Goal: Task Accomplishment & Management: Manage account settings

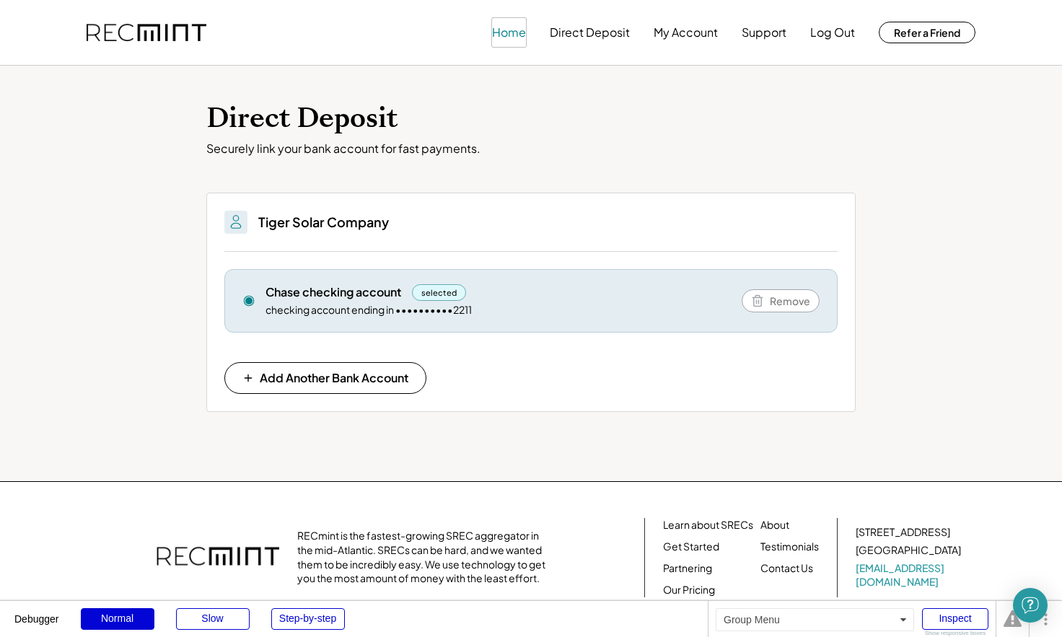
click at [513, 30] on button "Home" at bounding box center [509, 32] width 34 height 29
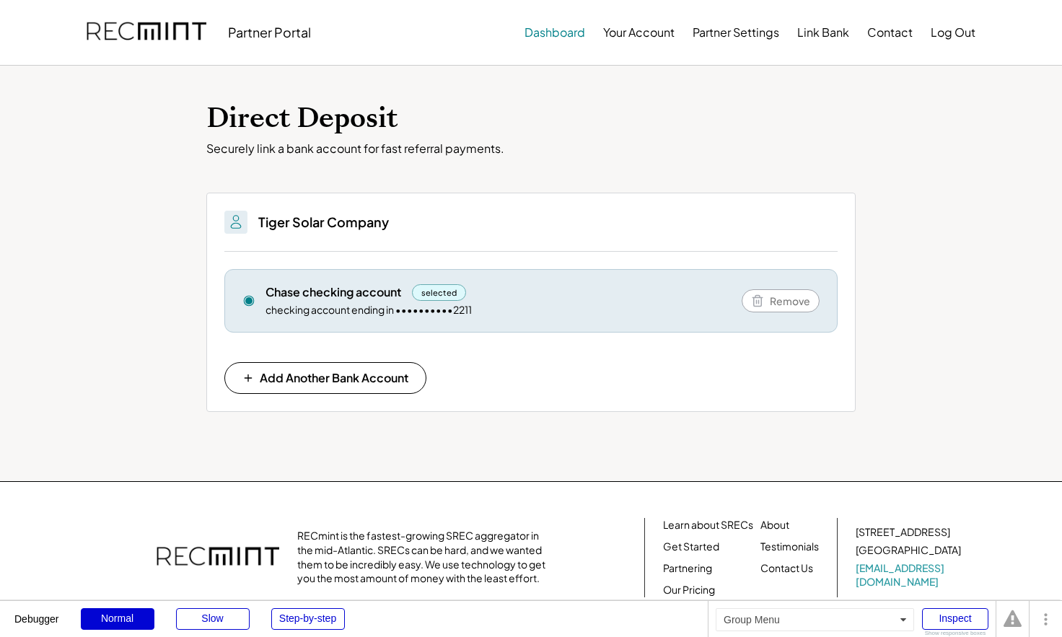
click at [547, 30] on button "Dashboard" at bounding box center [555, 32] width 61 height 29
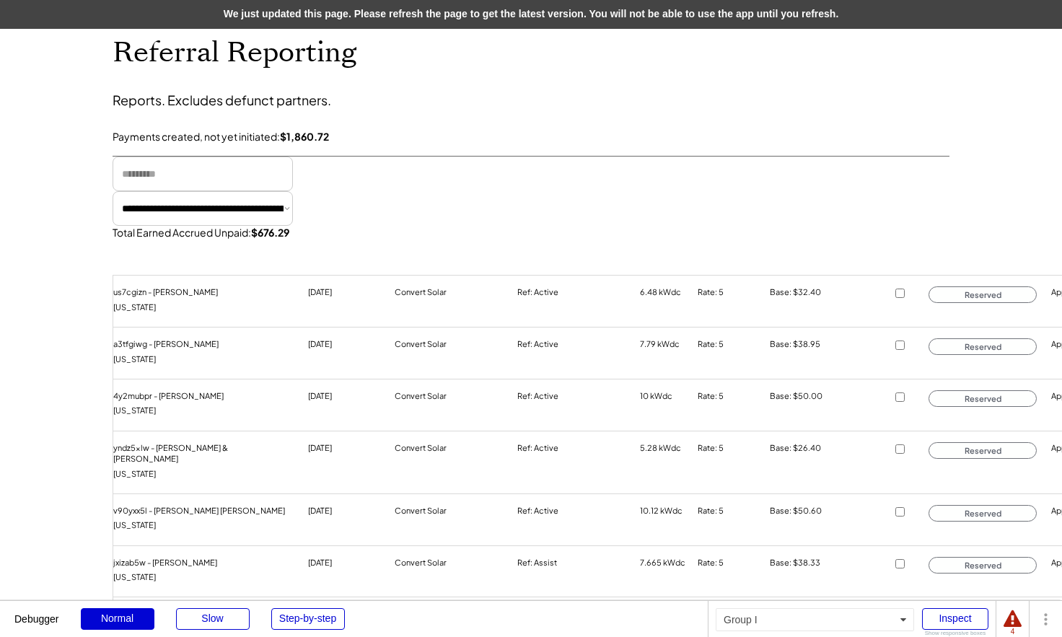
select select "**********"
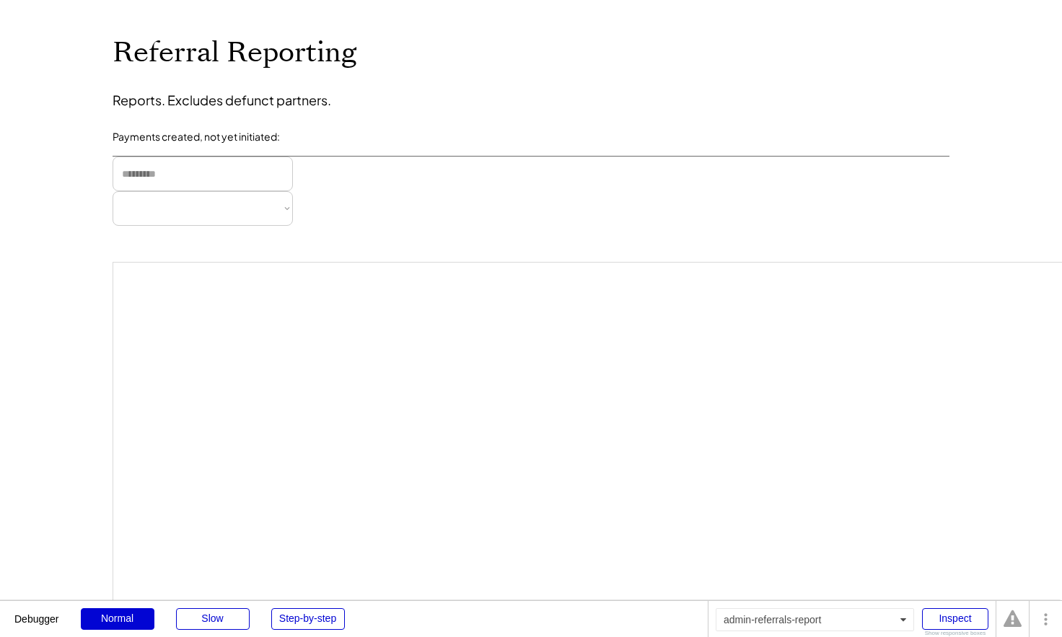
select select "**********"
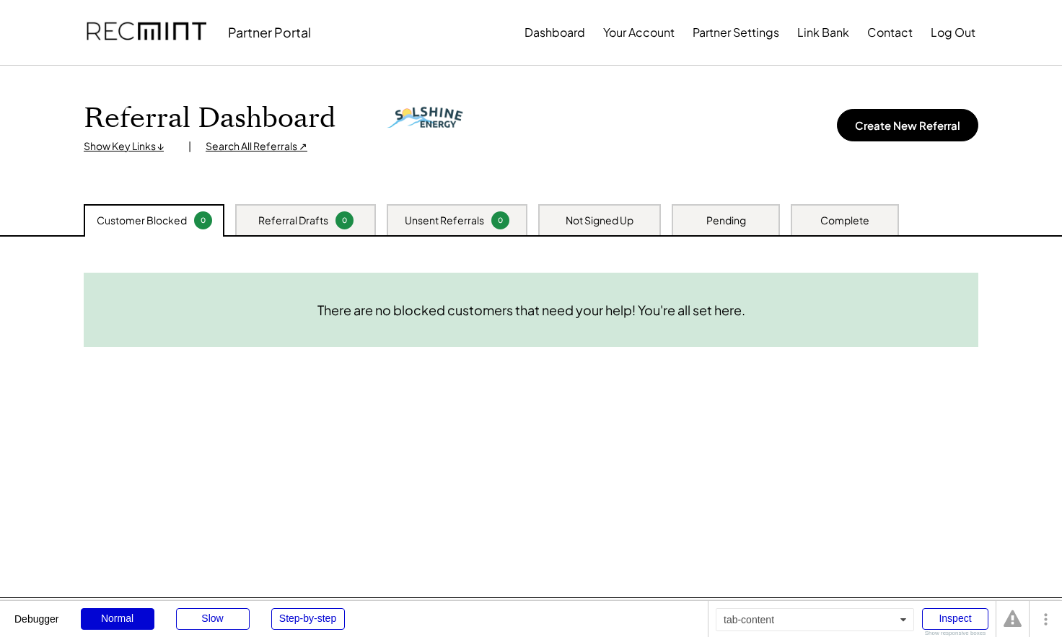
click at [312, 222] on div "Referral Drafts" at bounding box center [293, 221] width 70 height 14
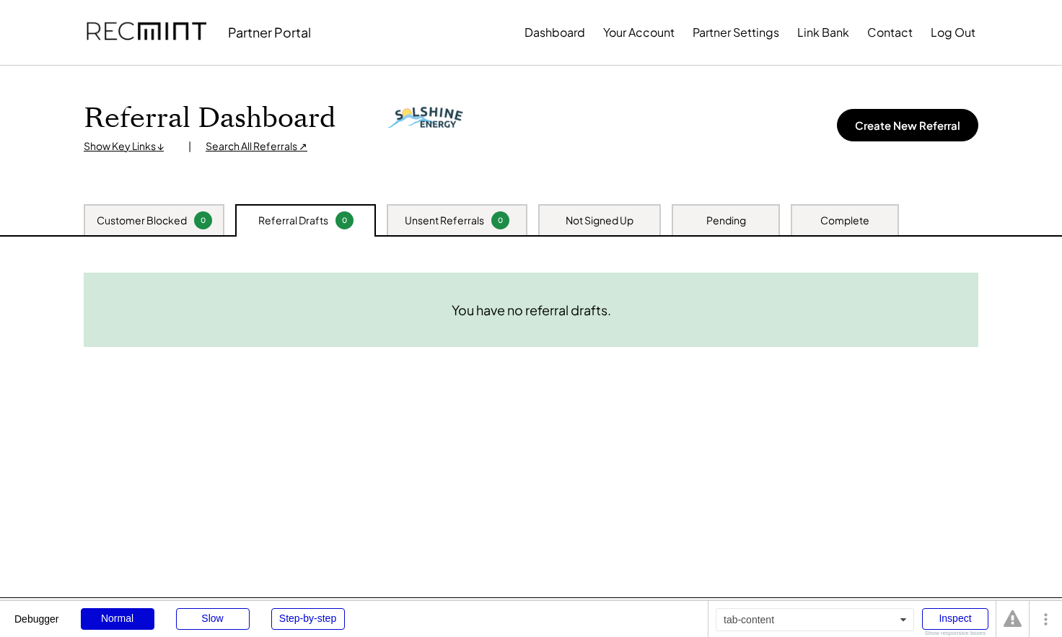
click at [450, 222] on div "Unsent Referrals" at bounding box center [444, 221] width 79 height 14
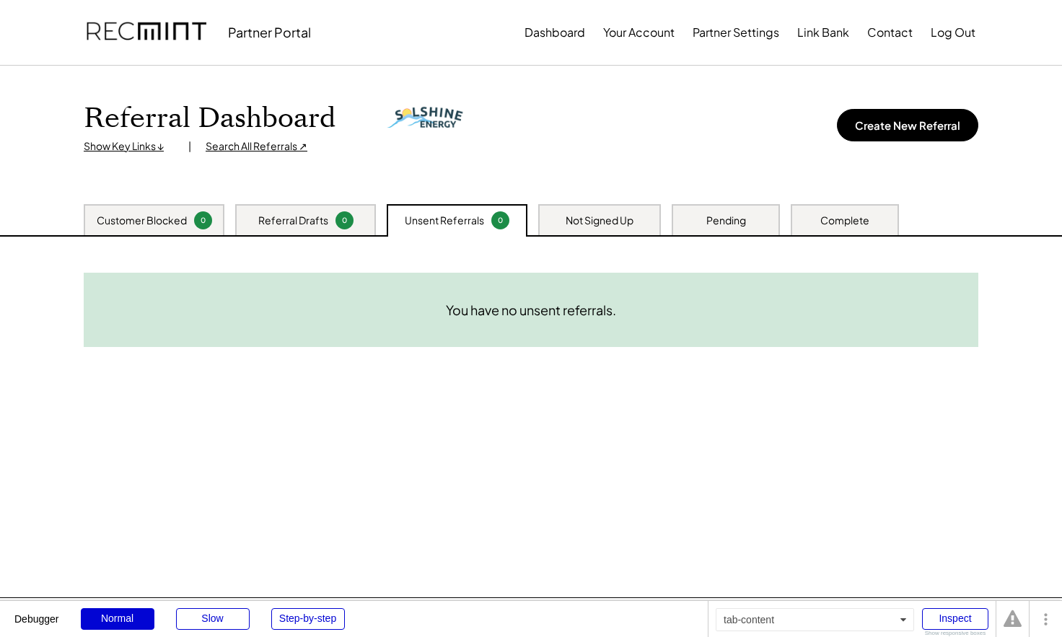
click at [148, 219] on div "Customer Blocked" at bounding box center [142, 221] width 90 height 14
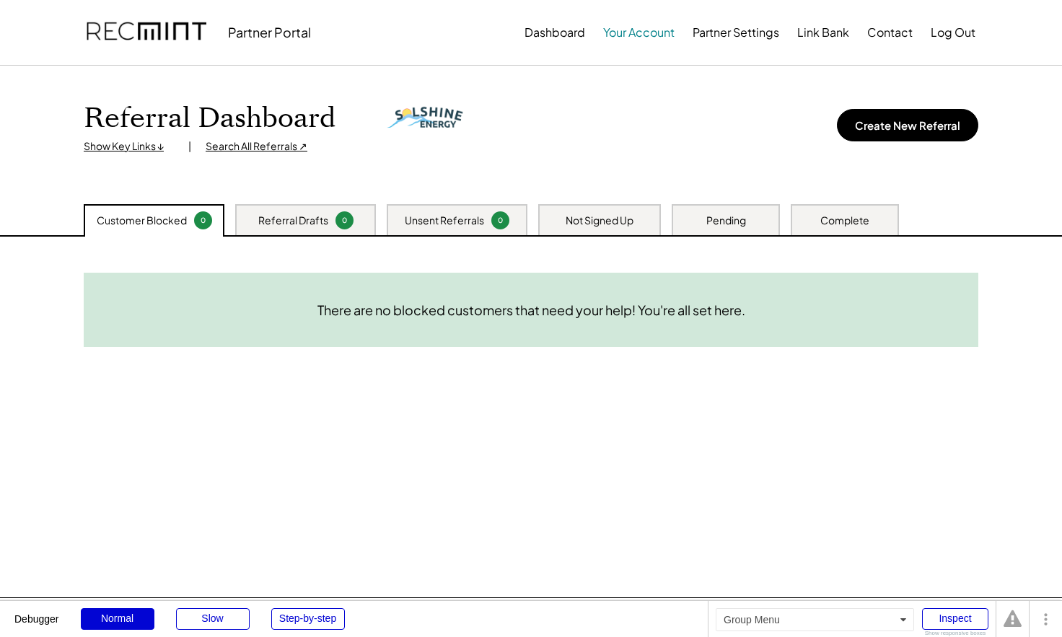
click at [629, 36] on button "Your Account" at bounding box center [638, 32] width 71 height 29
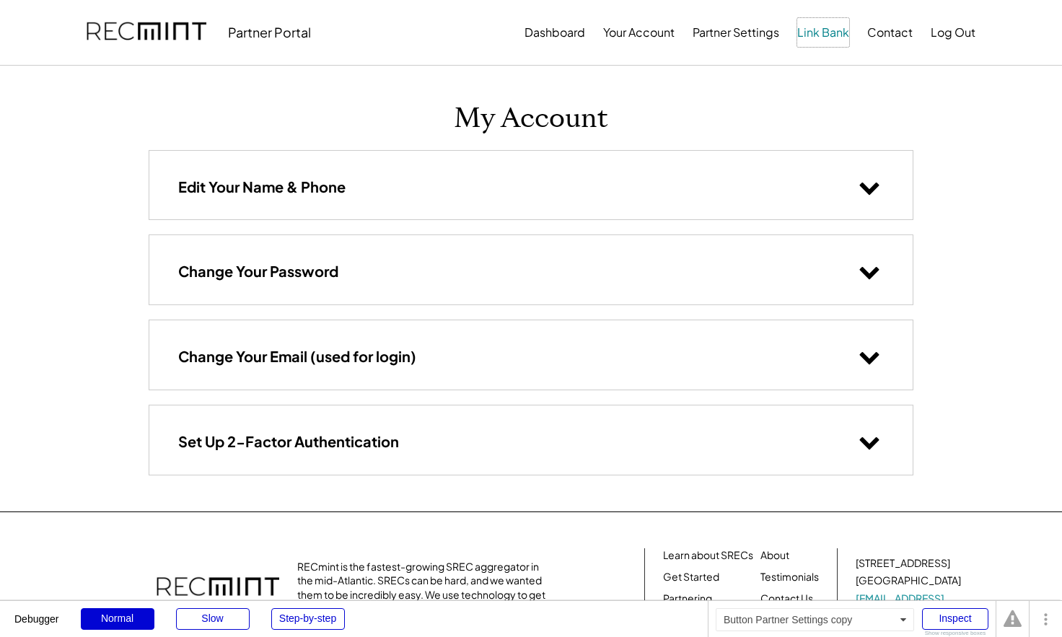
click at [805, 31] on button "Link Bank" at bounding box center [823, 32] width 52 height 29
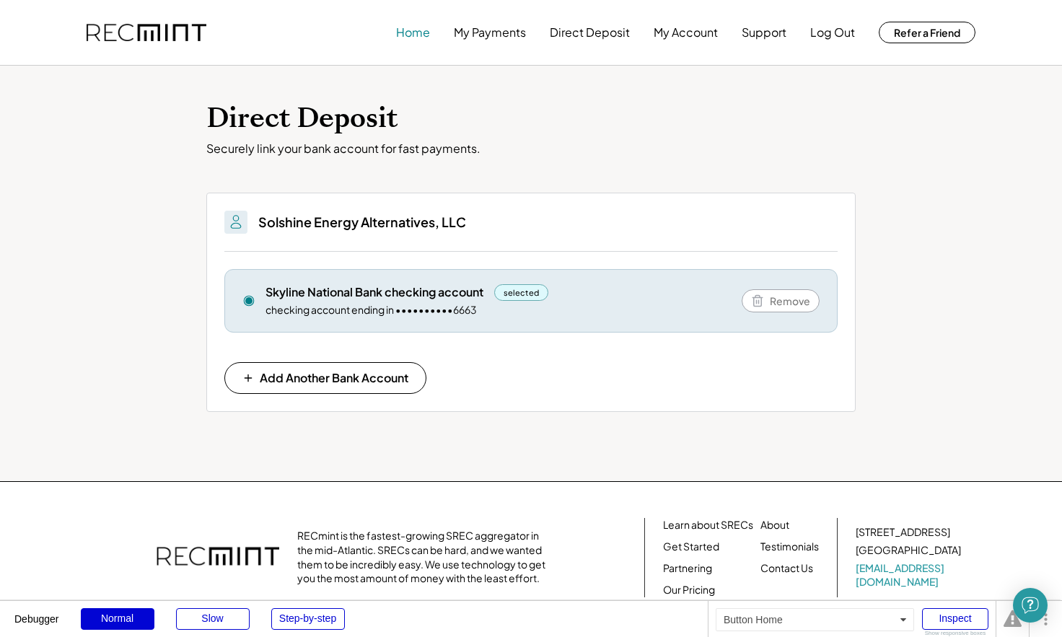
click at [404, 32] on button "Home" at bounding box center [413, 32] width 34 height 29
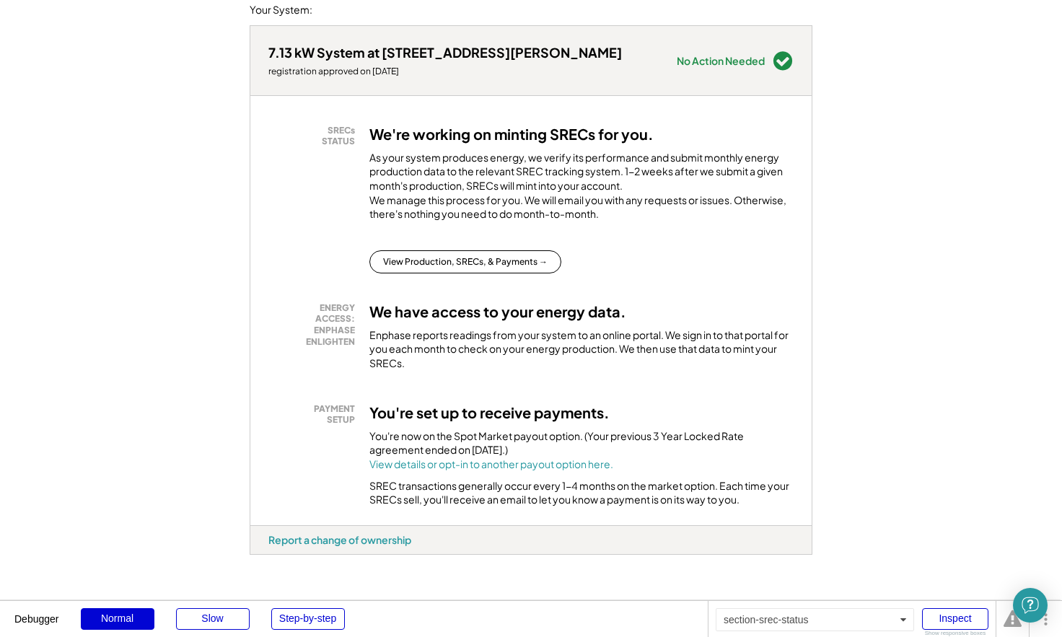
scroll to position [190, 0]
